Goal: Information Seeking & Learning: Find specific fact

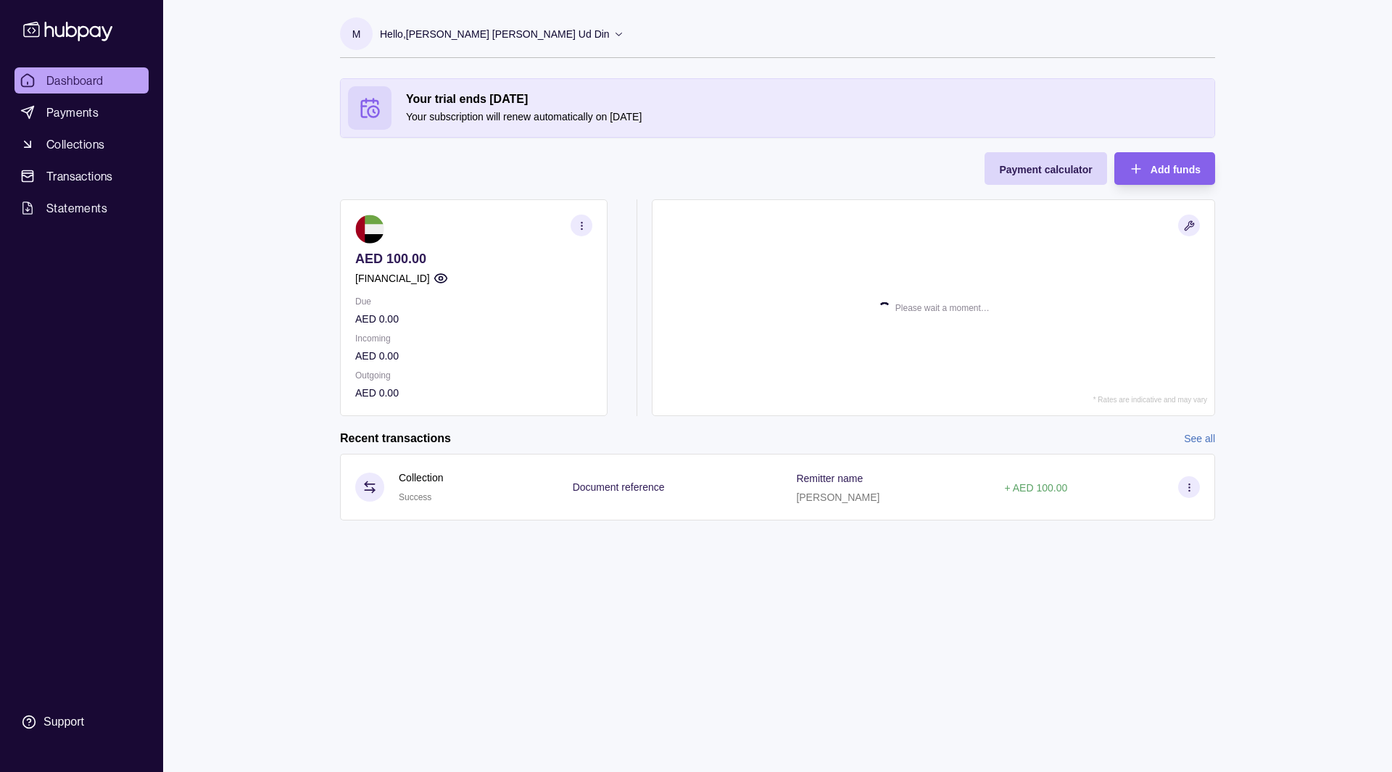
click at [399, 263] on p "AED 100.00" at bounding box center [473, 259] width 237 height 16
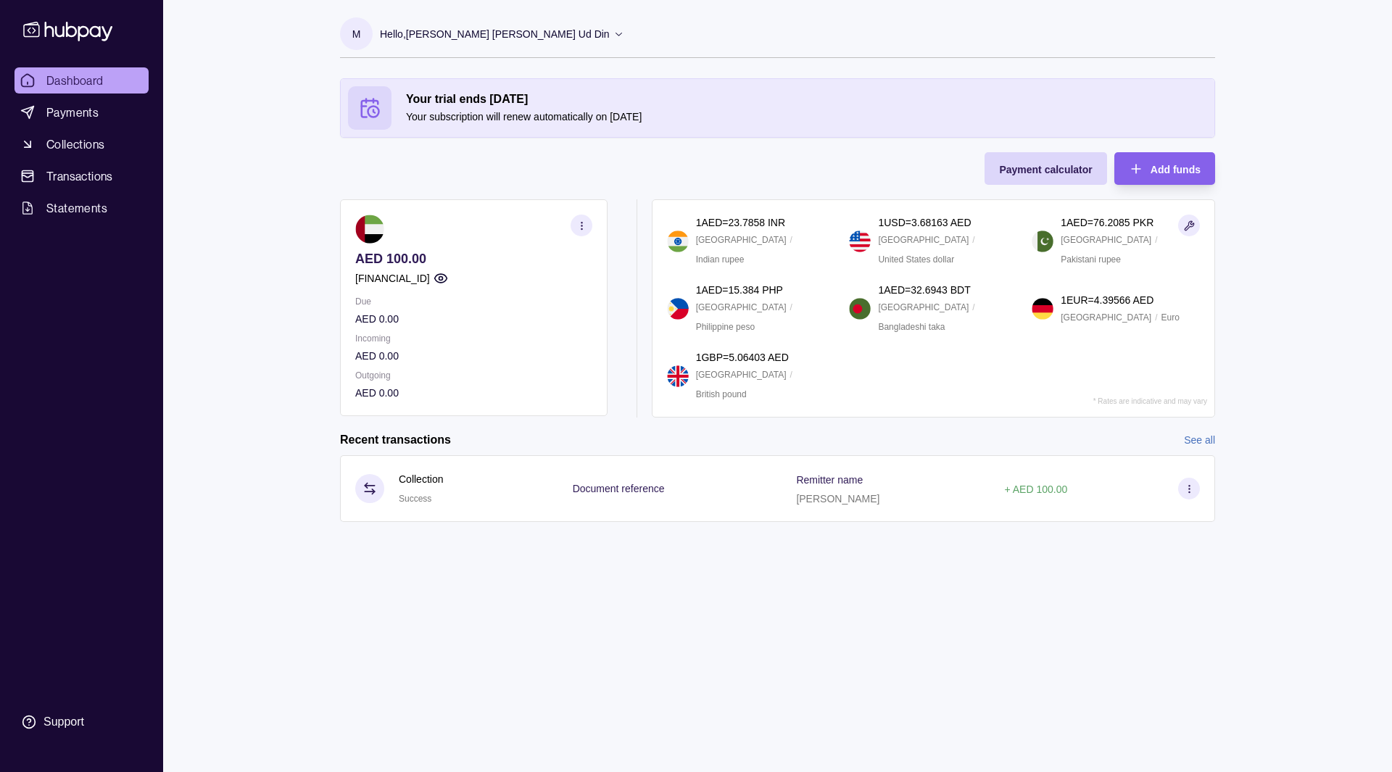
click at [399, 263] on p "AED 100.00" at bounding box center [473, 259] width 237 height 16
click at [370, 283] on p "[FINANCIAL_ID]" at bounding box center [392, 278] width 75 height 16
click at [317, 297] on section "Your trial ends [DATE] Your subscription will renew automatically on [DATE] Pay…" at bounding box center [777, 314] width 933 height 473
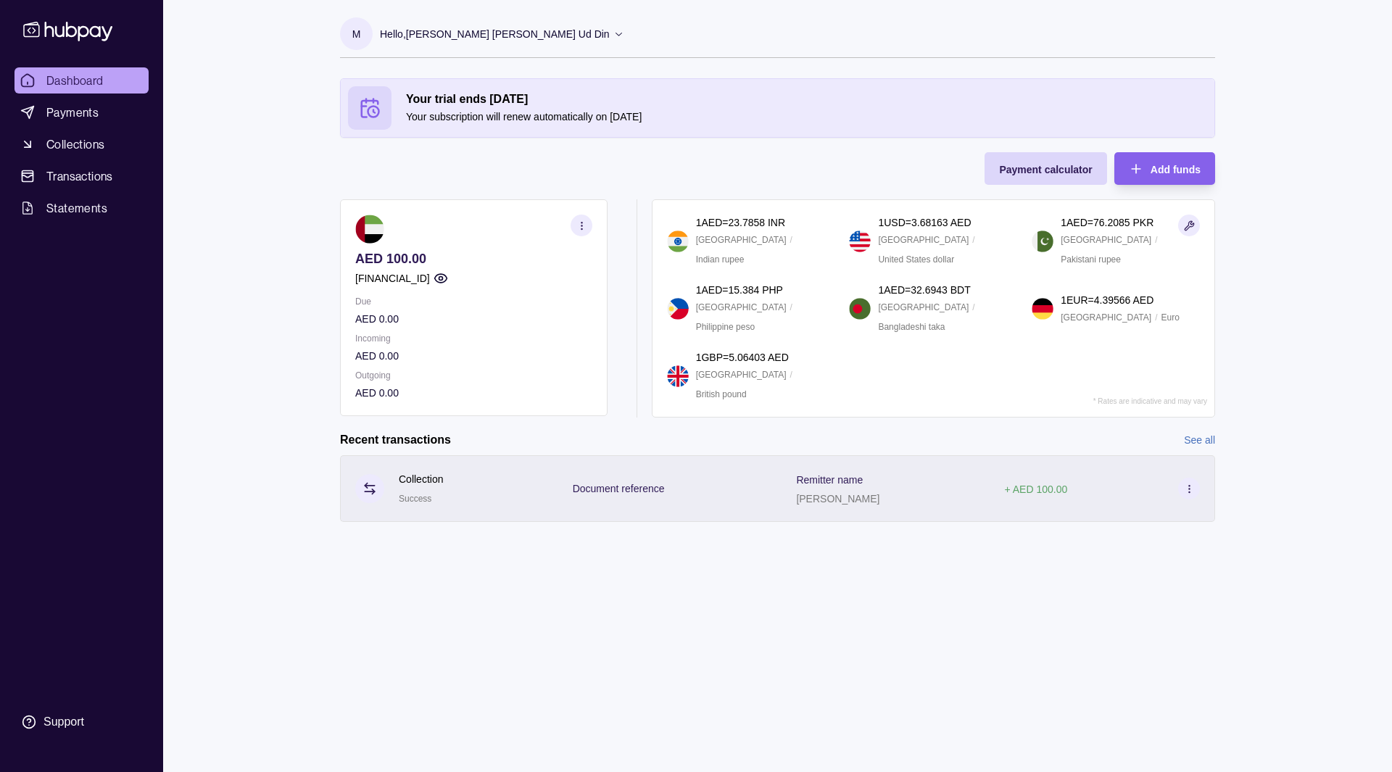
click at [575, 497] on div "Document reference" at bounding box center [670, 488] width 224 height 67
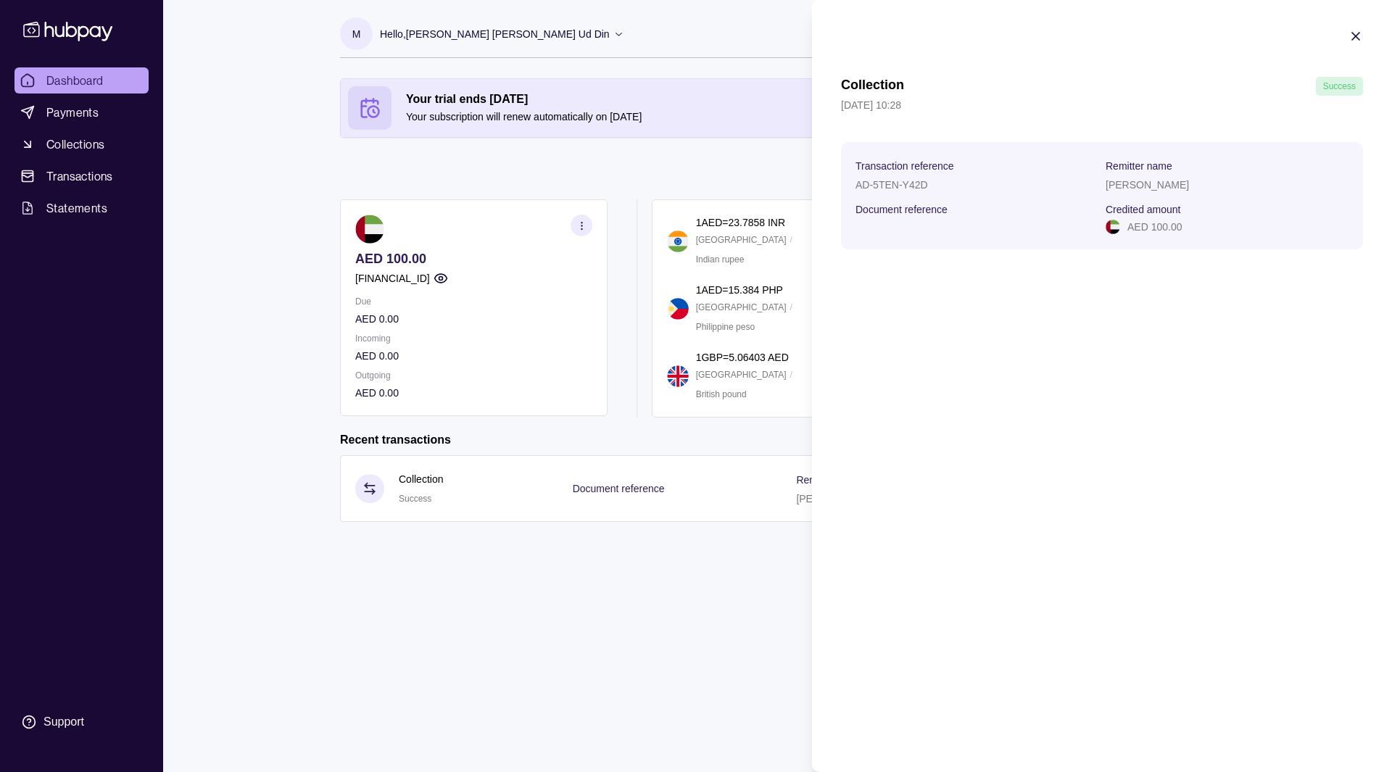
click at [858, 189] on p "AD-5TEN-Y42D" at bounding box center [891, 185] width 72 height 12
click at [881, 186] on p "AD-5TEN-Y42D" at bounding box center [891, 185] width 72 height 12
click at [916, 186] on p "AD-5TEN-Y42D" at bounding box center [891, 185] width 72 height 12
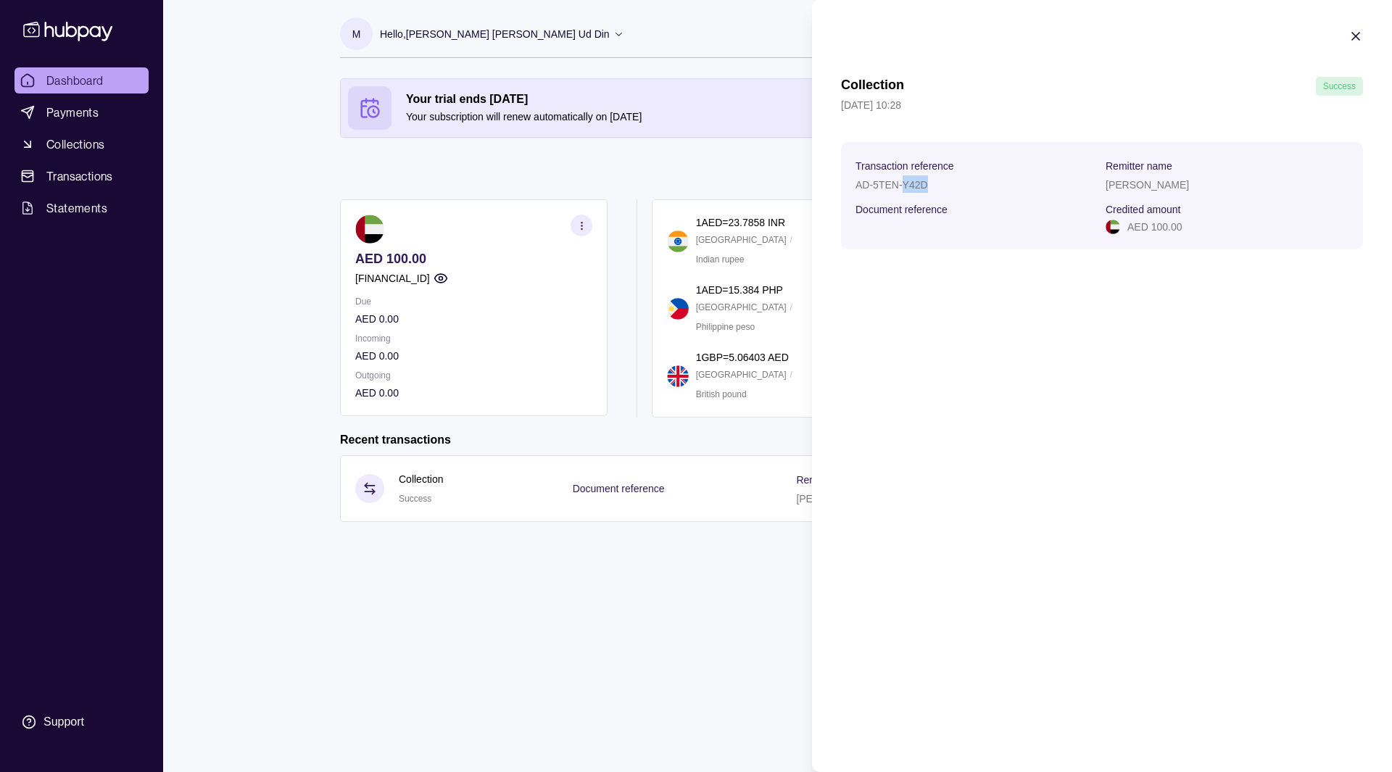
click at [916, 186] on p "AD-5TEN-Y42D" at bounding box center [891, 185] width 72 height 12
click at [863, 211] on p "Document reference" at bounding box center [901, 210] width 92 height 12
click at [1126, 187] on p "[PERSON_NAME]" at bounding box center [1146, 185] width 83 height 12
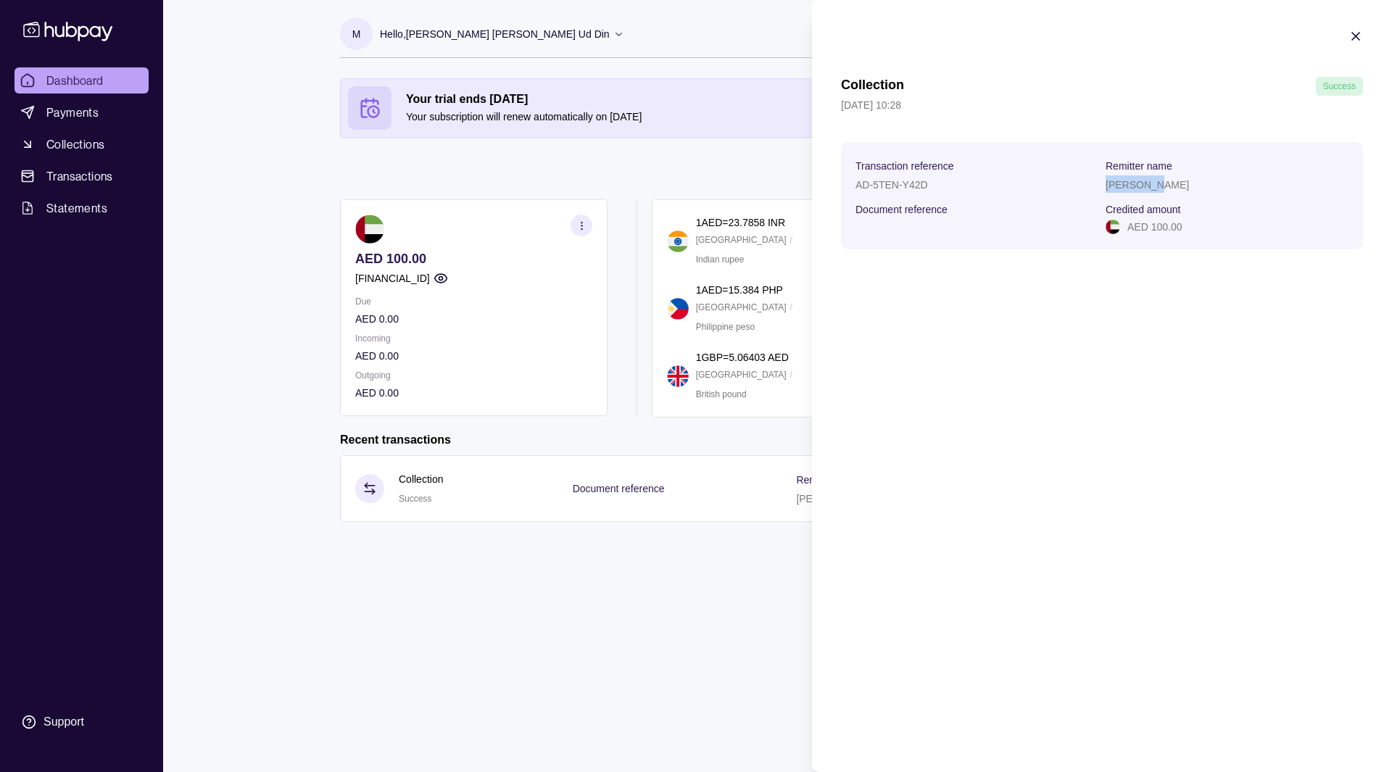
click at [1126, 187] on p "[PERSON_NAME]" at bounding box center [1146, 185] width 83 height 12
click at [1127, 164] on p "Remitter name" at bounding box center [1138, 166] width 67 height 12
drag, startPoint x: 1127, startPoint y: 164, endPoint x: 1185, endPoint y: 137, distance: 63.9
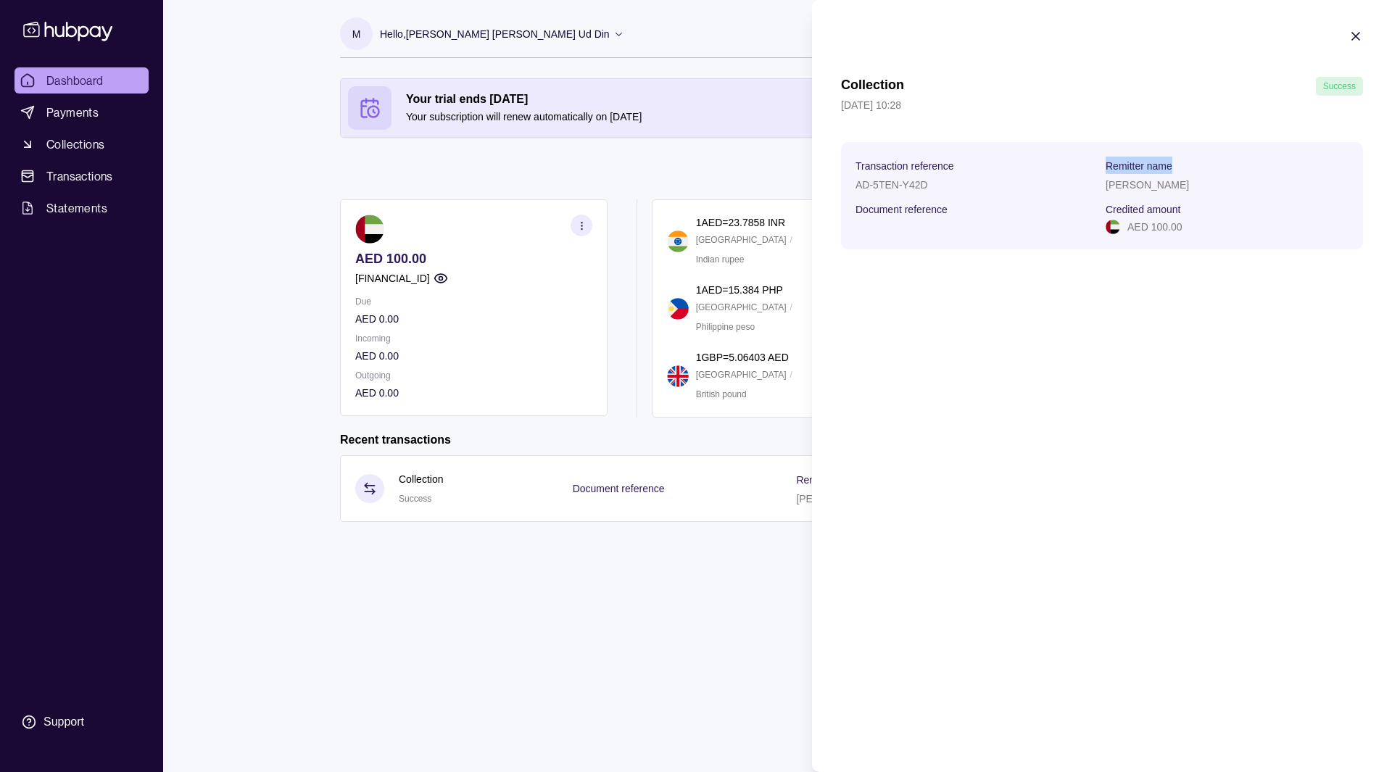
click at [1185, 137] on div "Collection Success [DATE] 10:28 Transaction reference AD-5TEN-Y42D Remitter nam…" at bounding box center [1102, 163] width 522 height 172
click at [1356, 40] on icon "button" at bounding box center [1355, 36] width 14 height 14
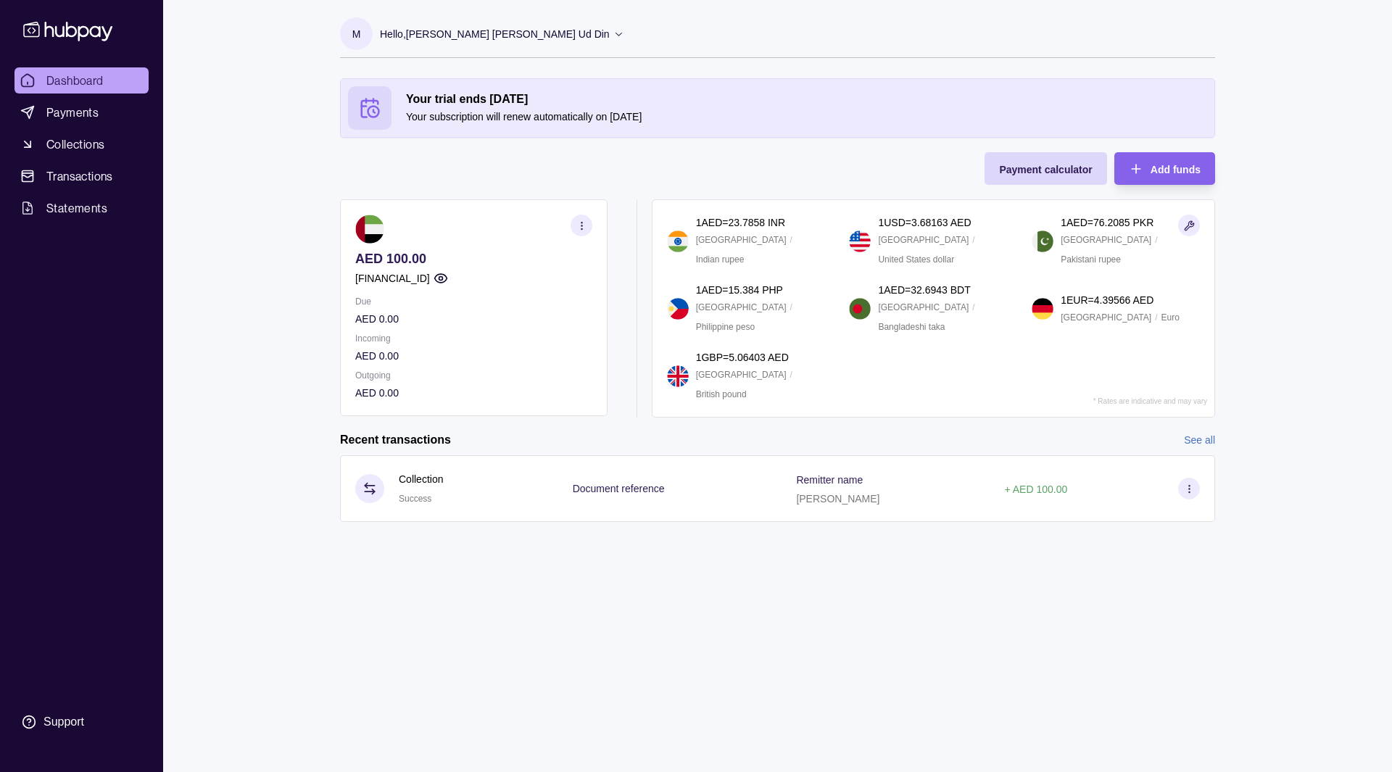
click at [321, 188] on section "Your trial ends [DATE] Your subscription will renew automatically on [DATE] Pay…" at bounding box center [777, 314] width 933 height 473
click at [444, 122] on p "Your subscription will renew automatically on [DATE]" at bounding box center [806, 117] width 801 height 16
click at [328, 151] on section "Your trial ends [DATE] Your subscription will renew automatically on [DATE] Pay…" at bounding box center [777, 314] width 933 height 473
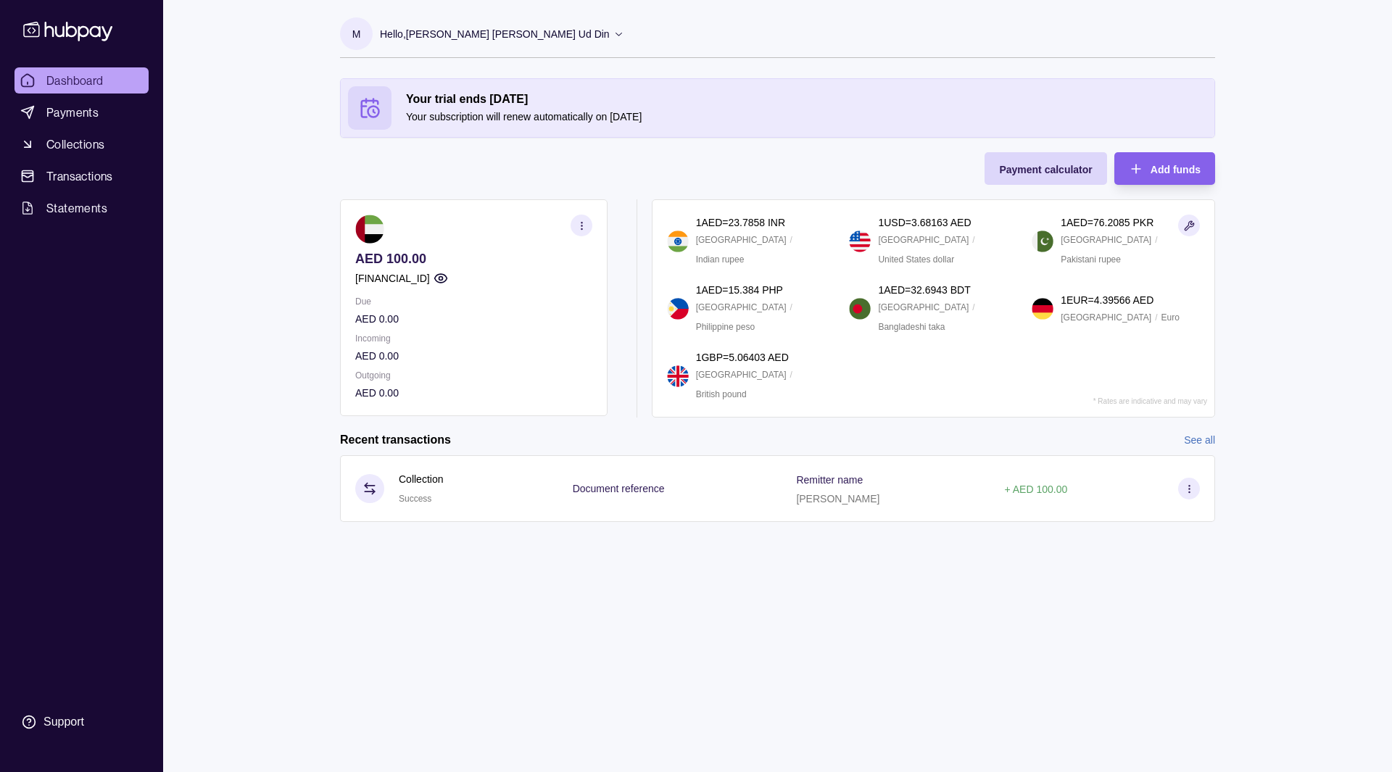
click at [328, 151] on section "Your trial ends [DATE] Your subscription will renew automatically on [DATE] Pay…" at bounding box center [777, 314] width 933 height 473
click at [768, 652] on div "M Hello, [PERSON_NAME] [PERSON_NAME] Ud Din Asterik FZC Account Terms and condi…" at bounding box center [777, 386] width 933 height 772
click at [795, 683] on div "M Hello, [PERSON_NAME] [PERSON_NAME] Ud Din Asterik FZC Account Terms and condi…" at bounding box center [777, 386] width 933 height 772
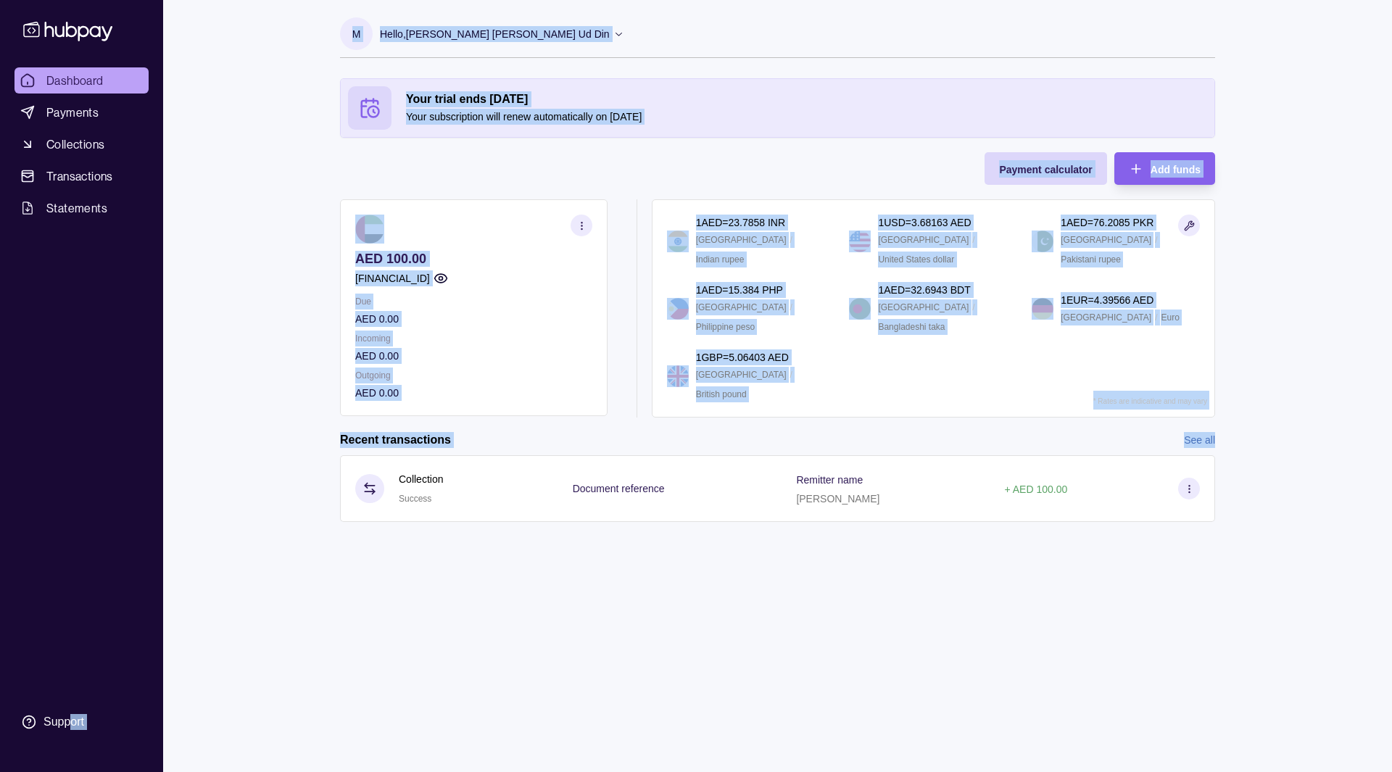
drag, startPoint x: 70, startPoint y: 730, endPoint x: 549, endPoint y: 627, distance: 490.0
click at [604, 611] on div "Dashboard Payments Collections Transactions Statements Support M Hello, [PERSON…" at bounding box center [696, 386] width 1392 height 772
click at [442, 638] on div "M Hello, [PERSON_NAME] [PERSON_NAME] Ud Din Asterik FZC Account Terms and condi…" at bounding box center [777, 386] width 933 height 772
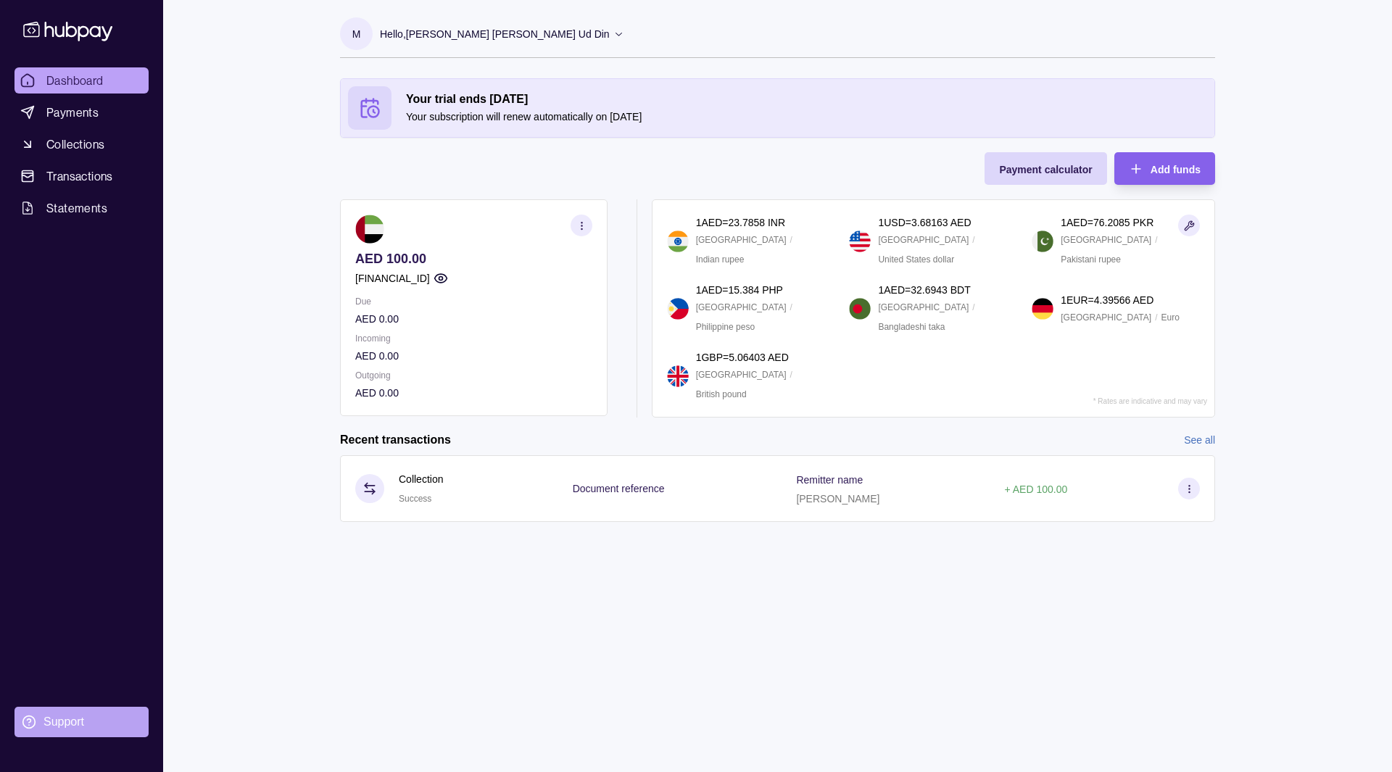
click at [59, 718] on div "Support" at bounding box center [63, 722] width 41 height 16
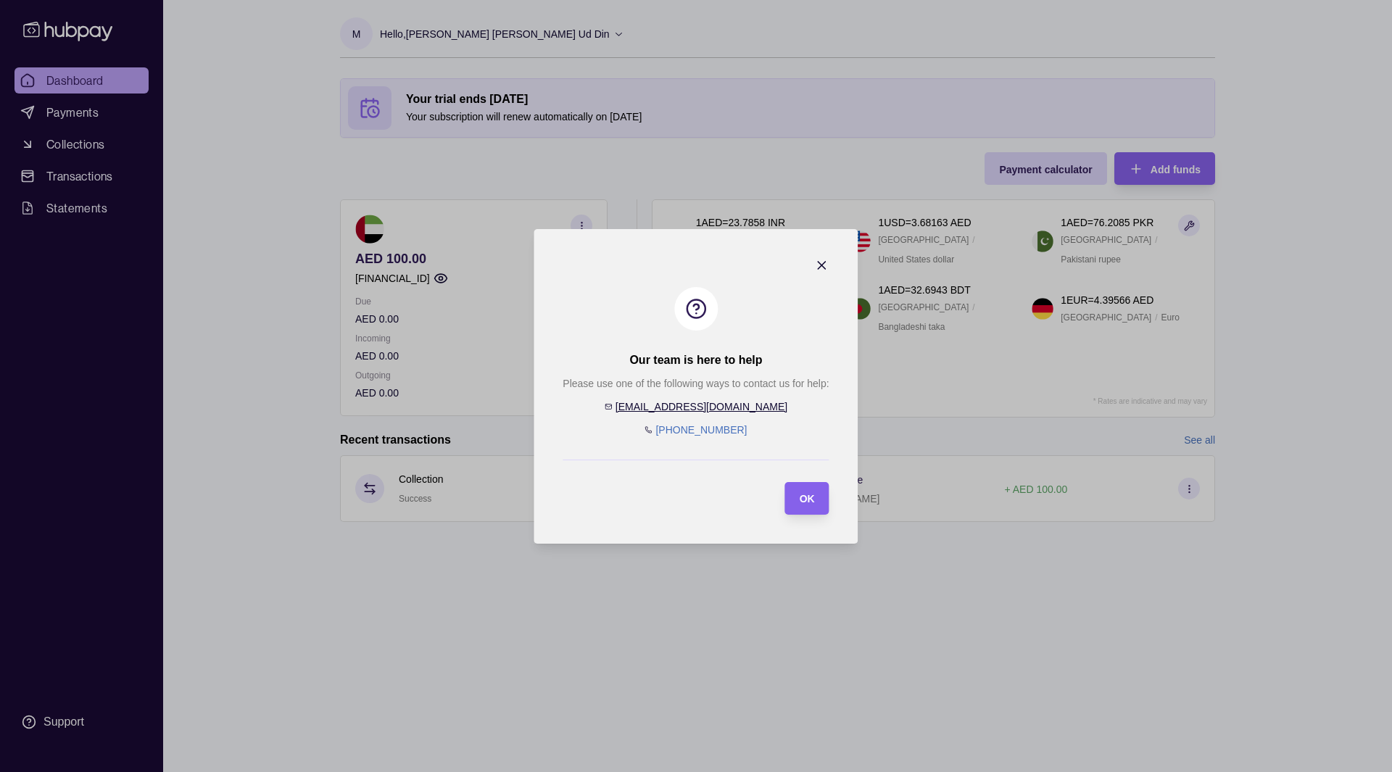
click at [723, 515] on section "Our team is here to help Please use one of the following ways to contact us for…" at bounding box center [695, 386] width 324 height 315
